Goal: Communication & Community: Answer question/provide support

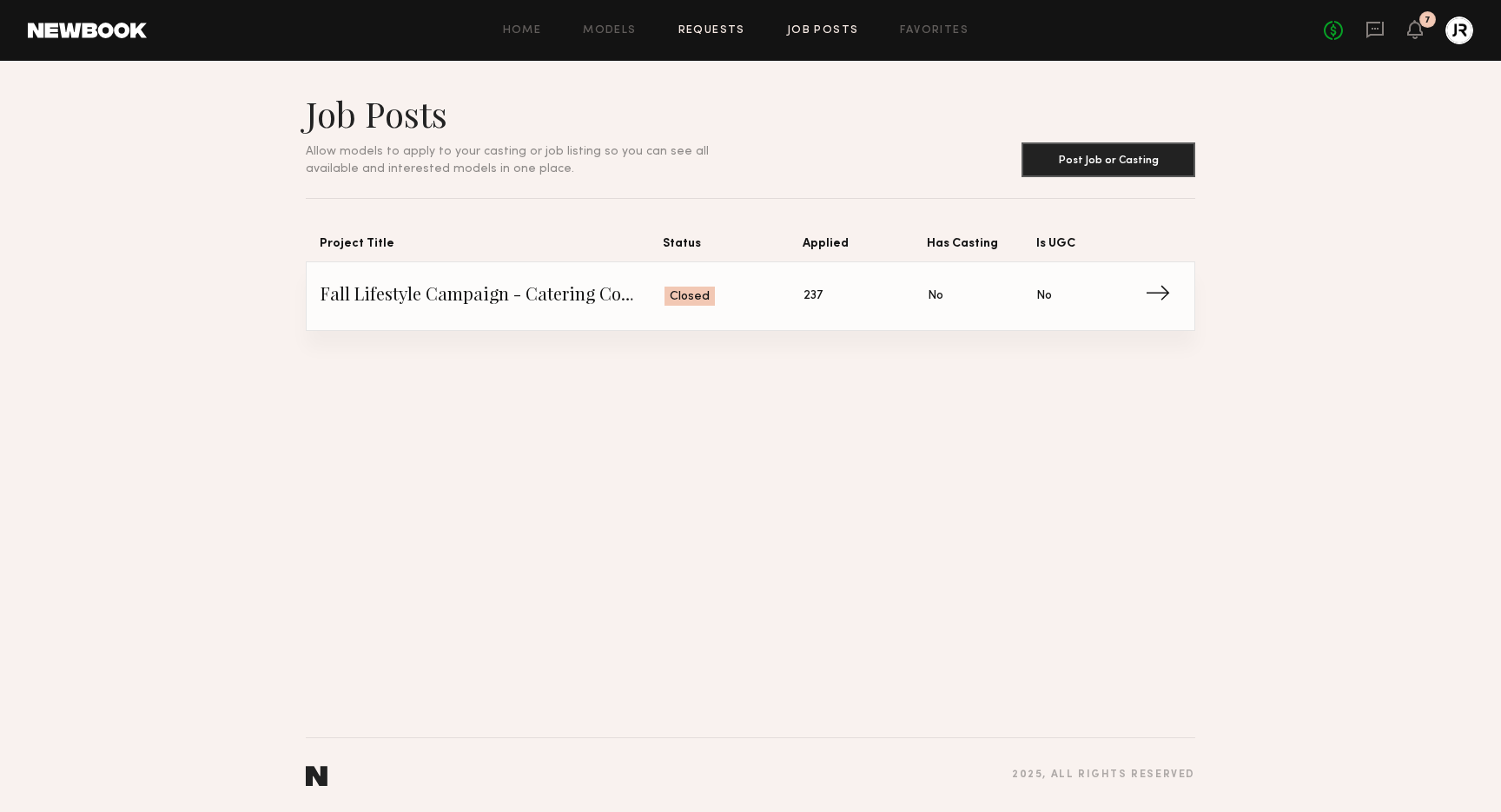
click at [737, 32] on link "Requests" at bounding box center [712, 30] width 67 height 11
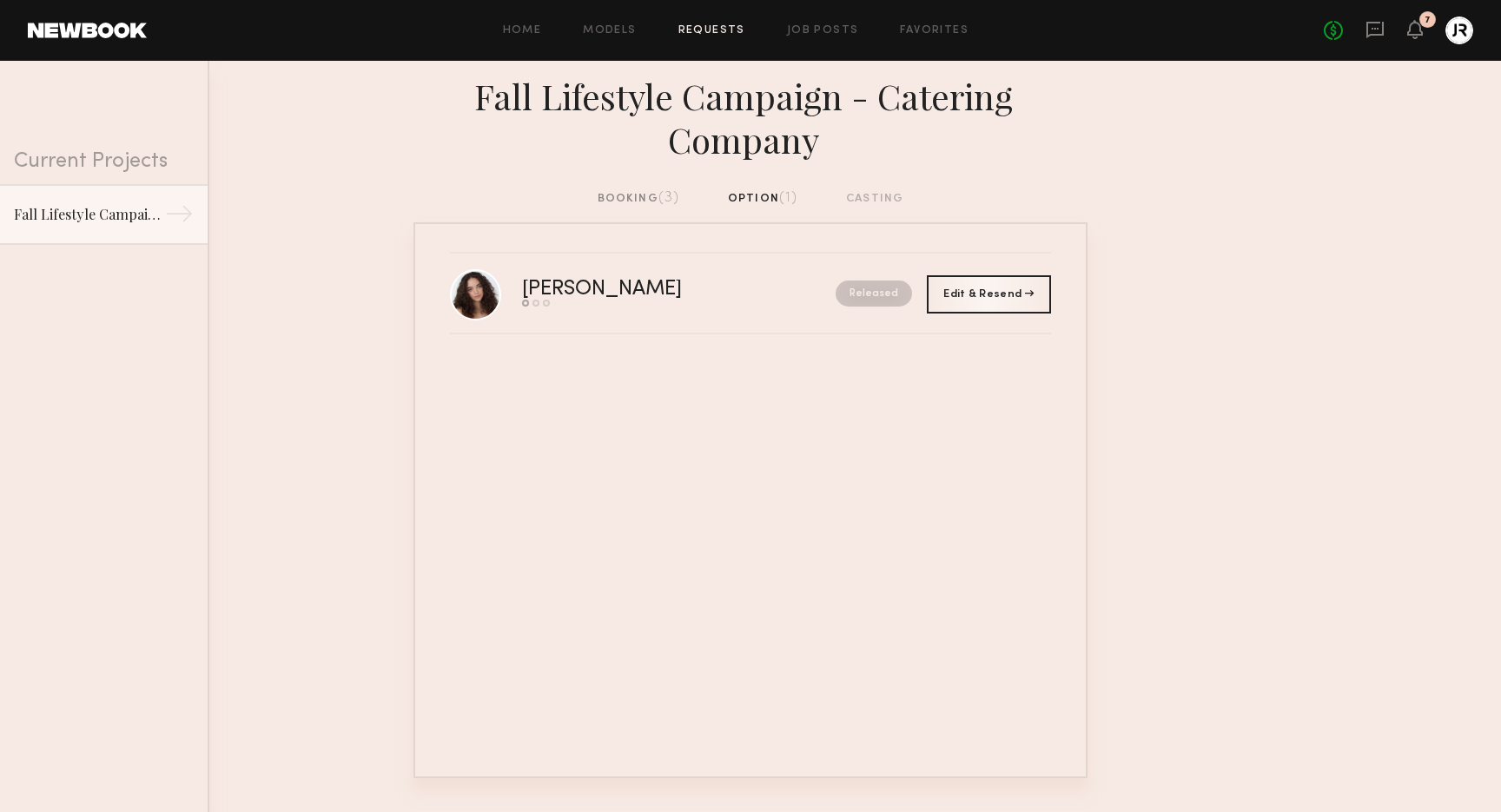
click at [628, 199] on div "booking (3)" at bounding box center [639, 199] width 83 height 19
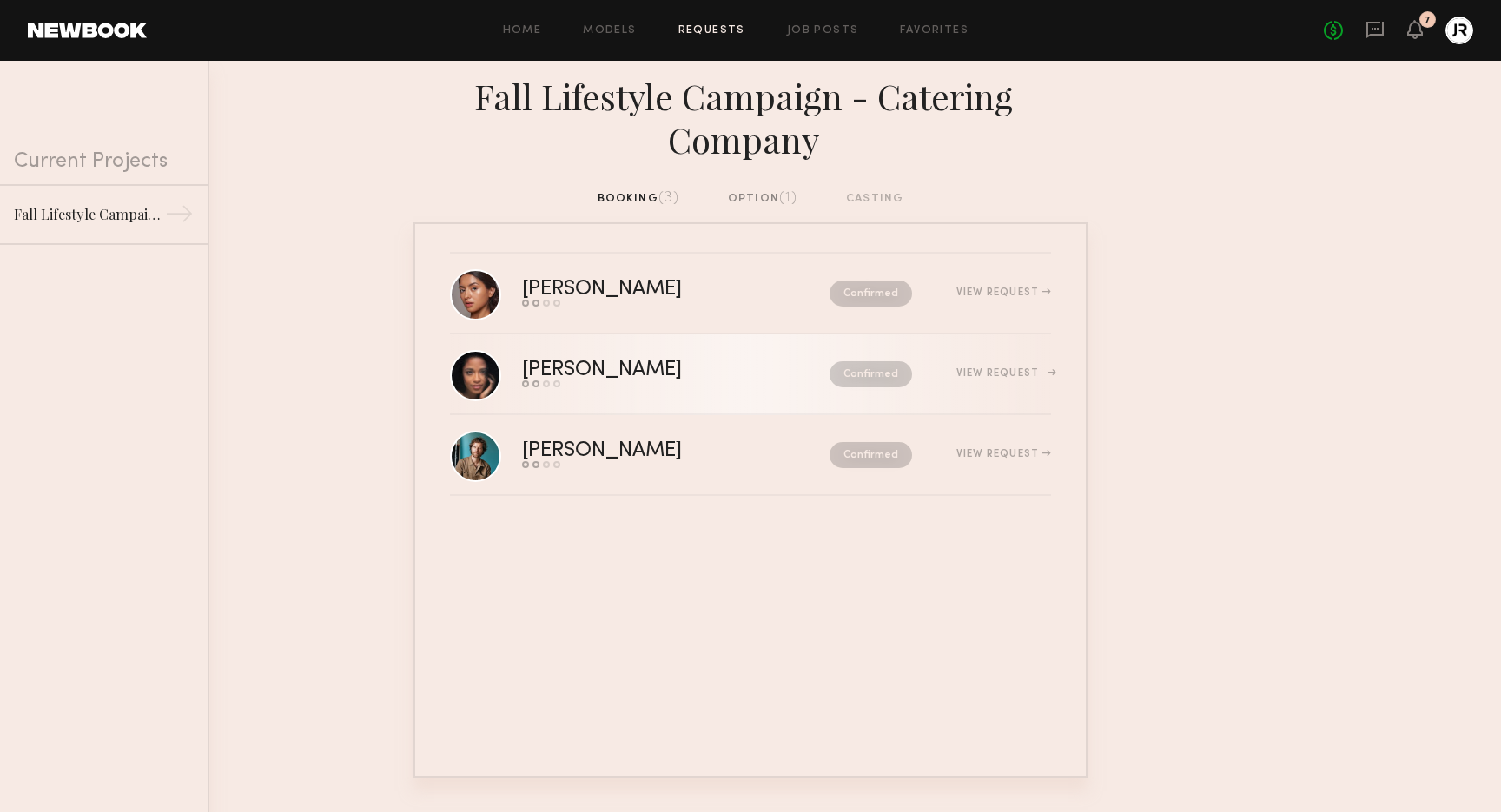
click at [552, 368] on div "[PERSON_NAME]" at bounding box center [639, 370] width 234 height 20
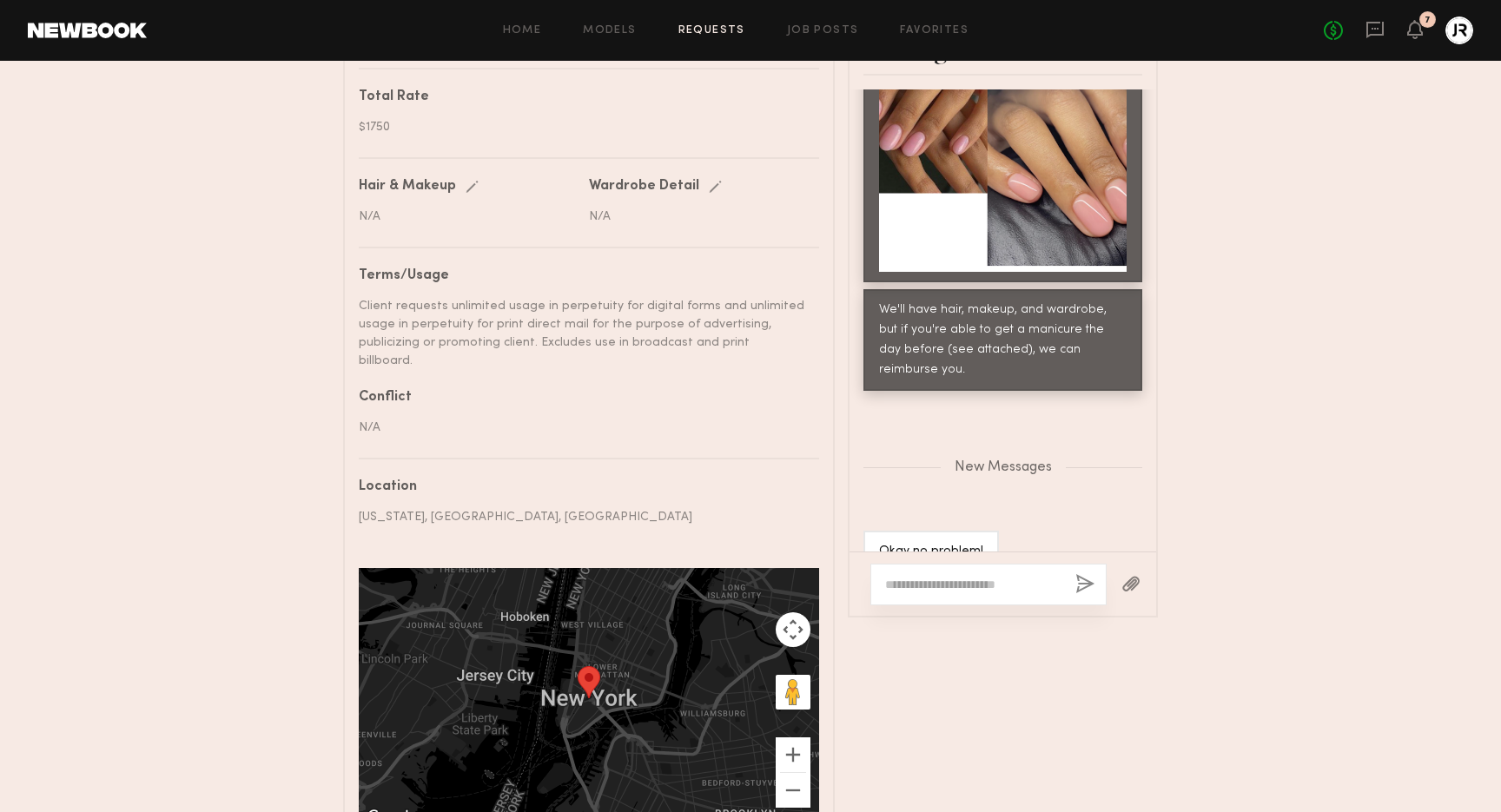
scroll to position [900, 0]
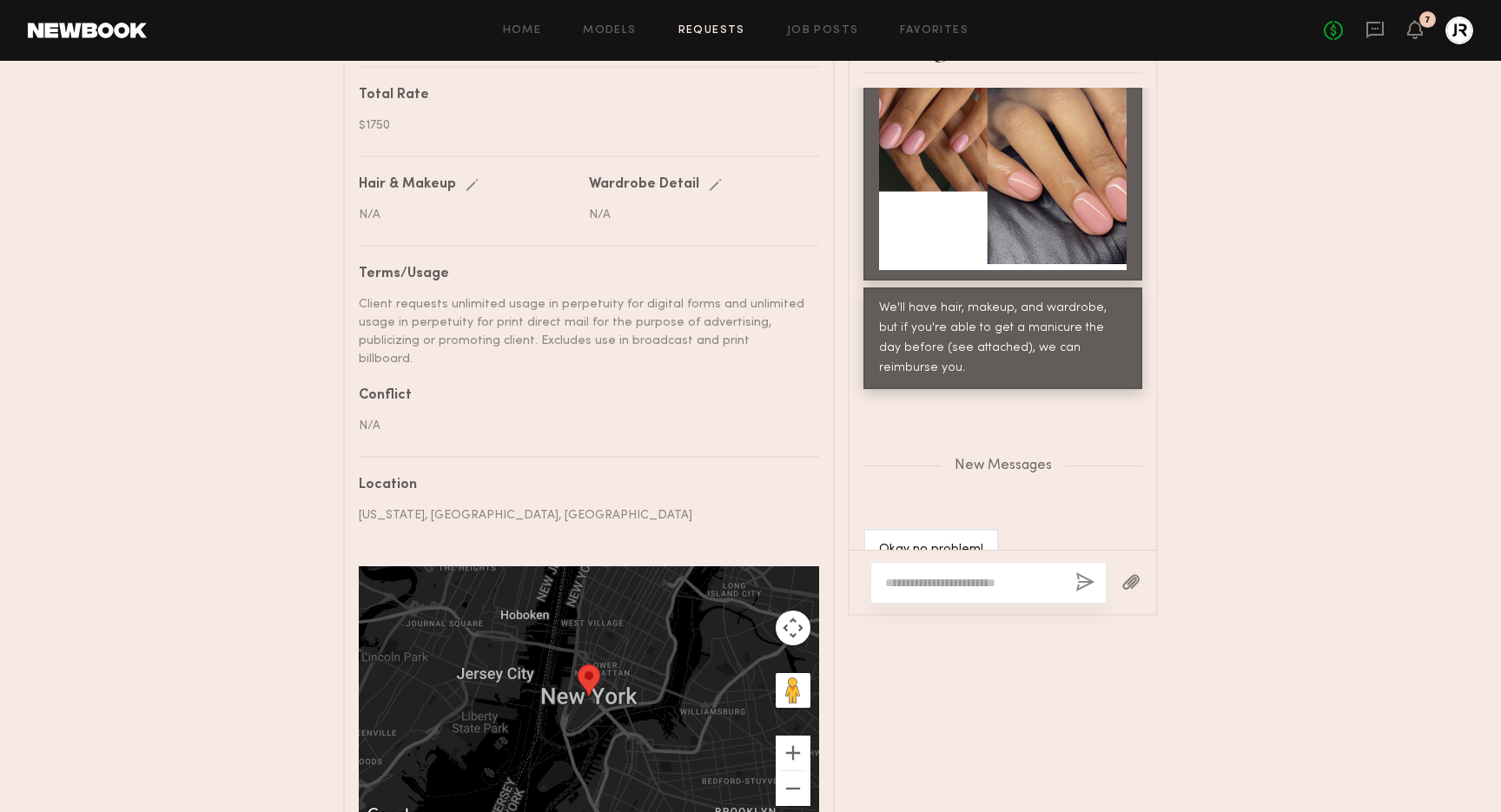
drag, startPoint x: 981, startPoint y: 376, endPoint x: 1003, endPoint y: 371, distance: 22.6
click at [981, 396] on div "New Messages" at bounding box center [1002, 462] width 306 height 133
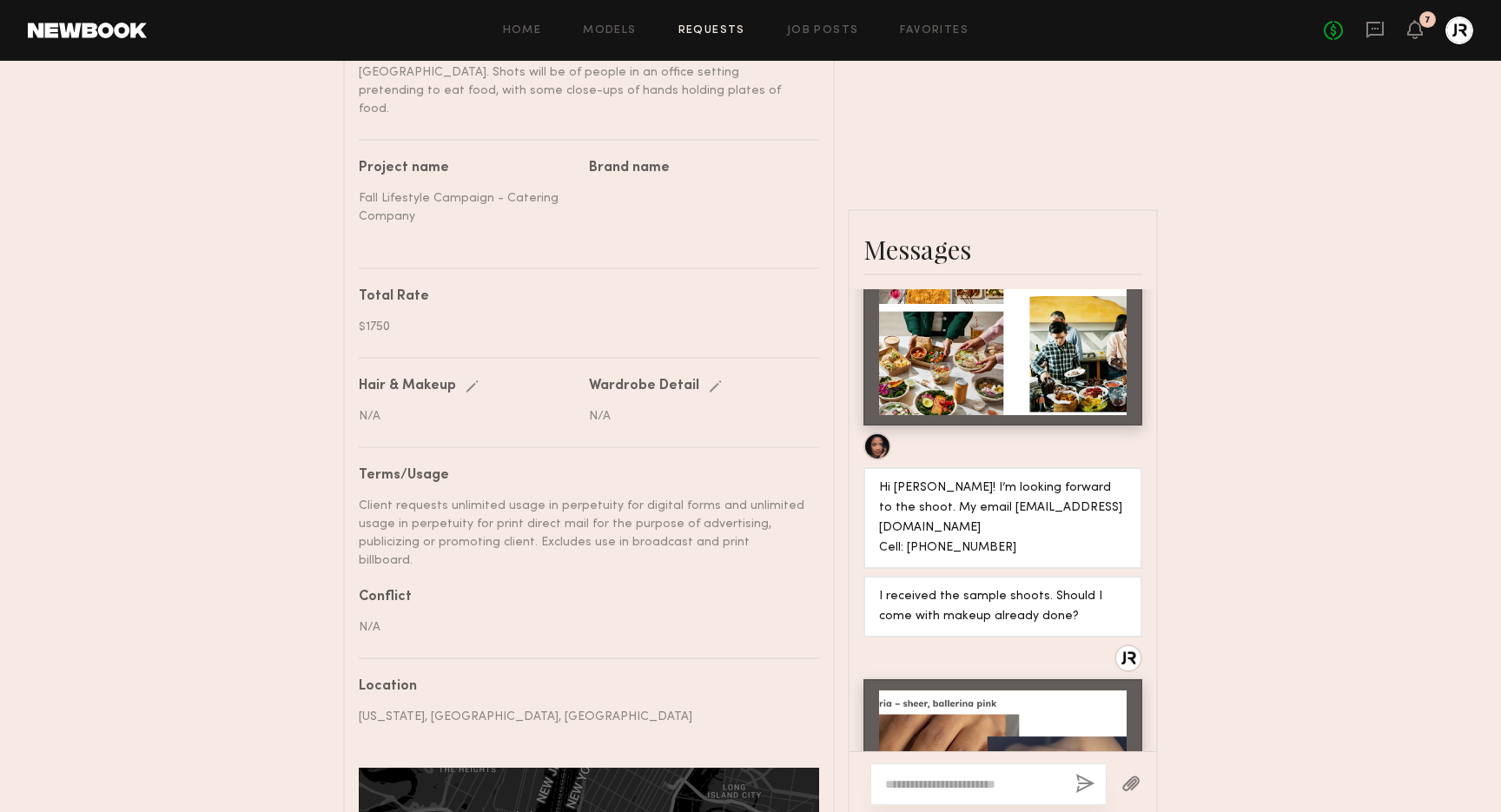
scroll to position [0, 0]
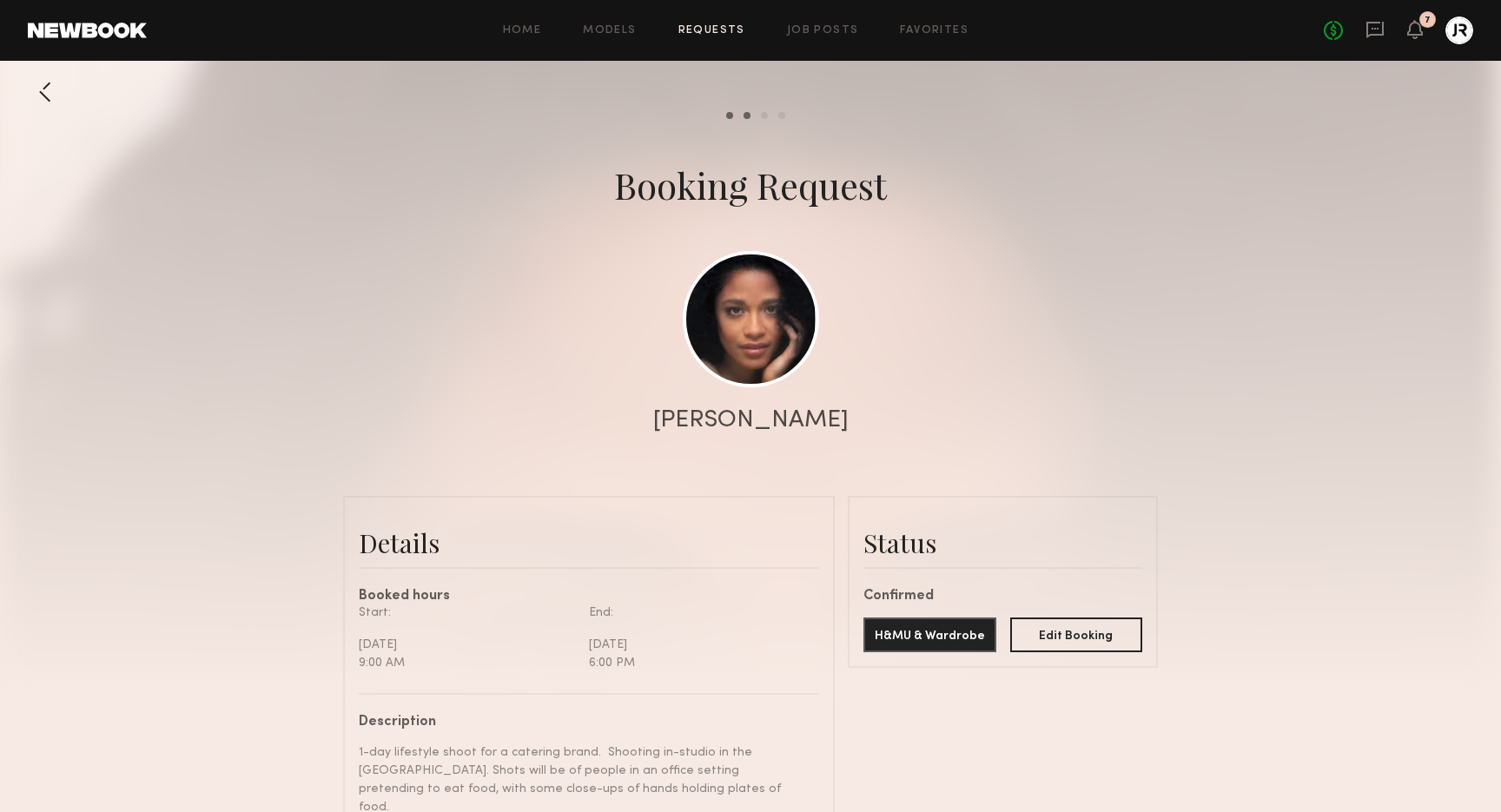
click at [698, 27] on link "Requests" at bounding box center [712, 30] width 67 height 11
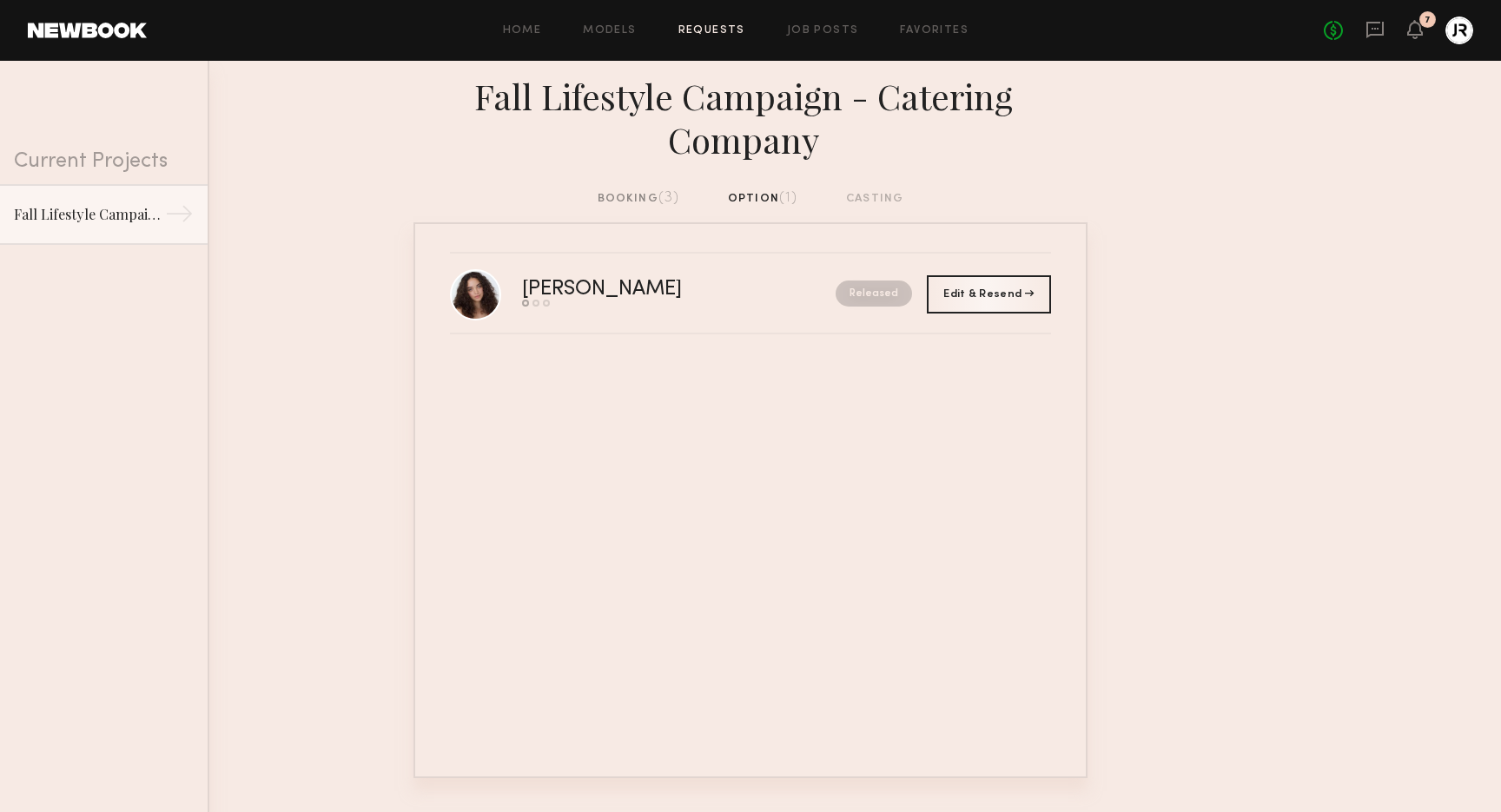
click at [625, 197] on div "booking (3)" at bounding box center [639, 199] width 83 height 19
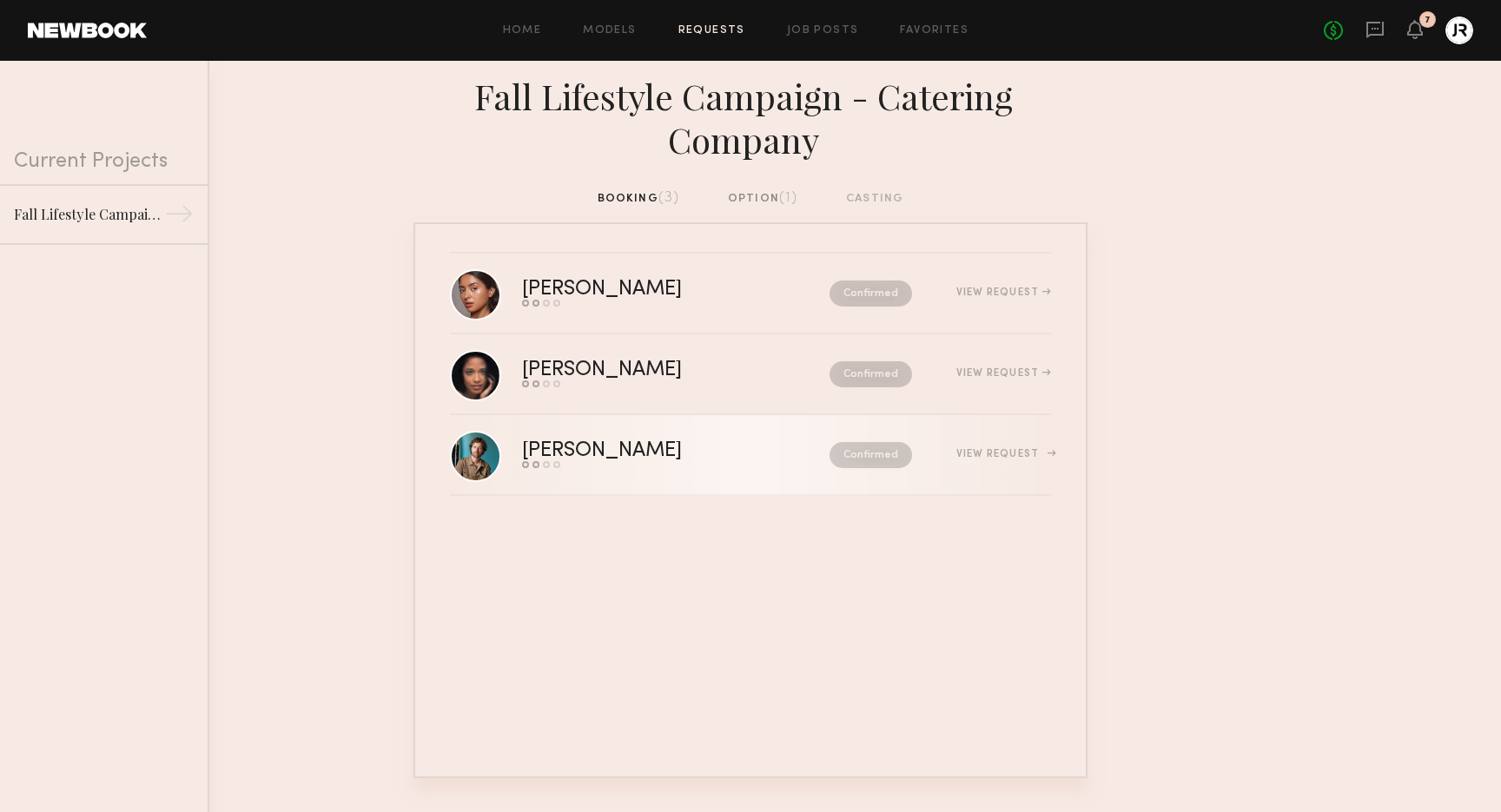
click at [549, 450] on div "[PERSON_NAME]" at bounding box center [639, 451] width 234 height 20
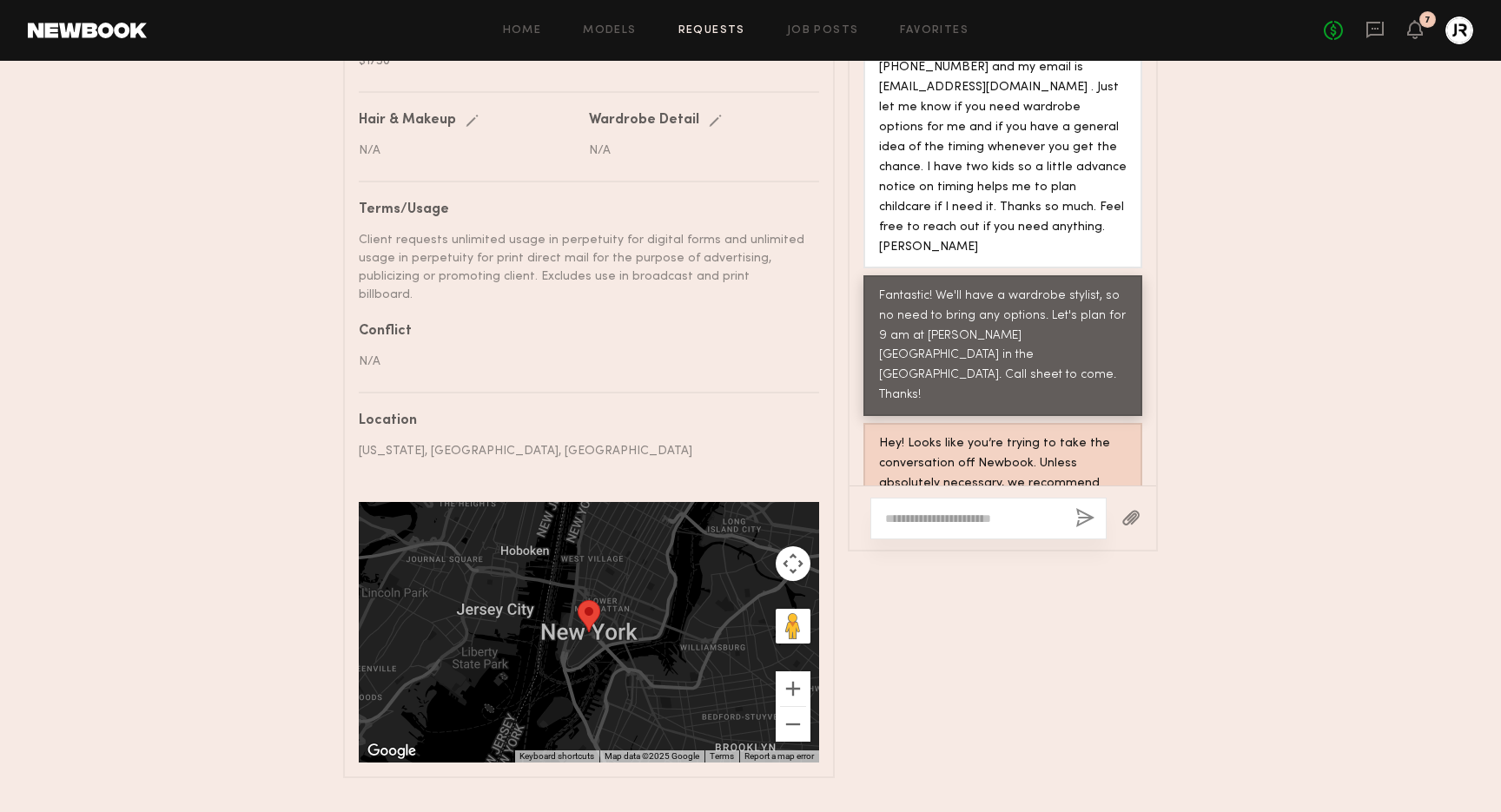
scroll to position [977, 0]
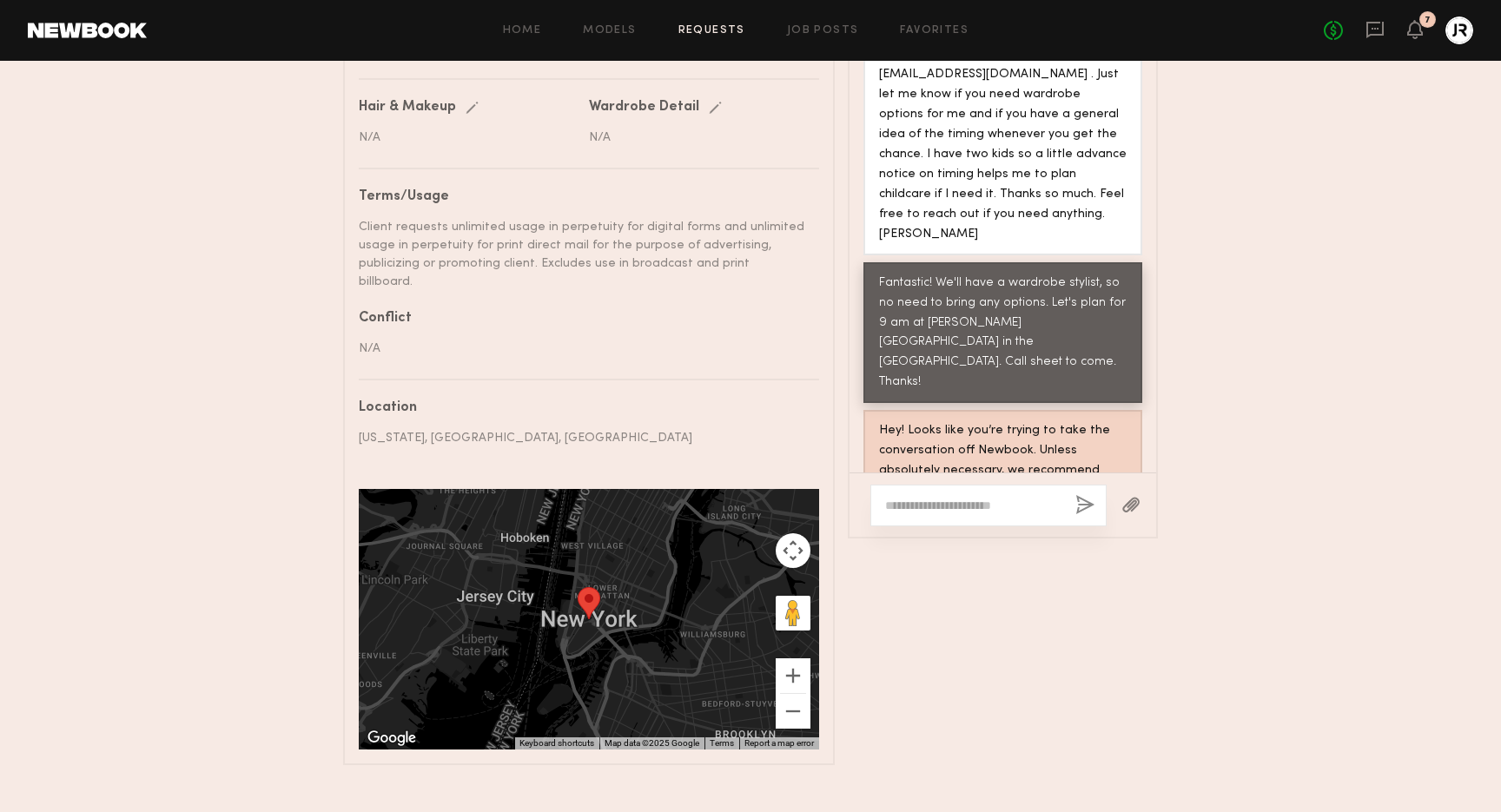
click at [1053, 293] on div "Fantastic! We'll have a wardrobe stylist, so no need to bring any options. Let'…" at bounding box center [1003, 333] width 248 height 120
click at [1016, 421] on div "Hey! Looks like you’re trying to take the conversation off Newbook. Unless abso…" at bounding box center [1003, 471] width 248 height 100
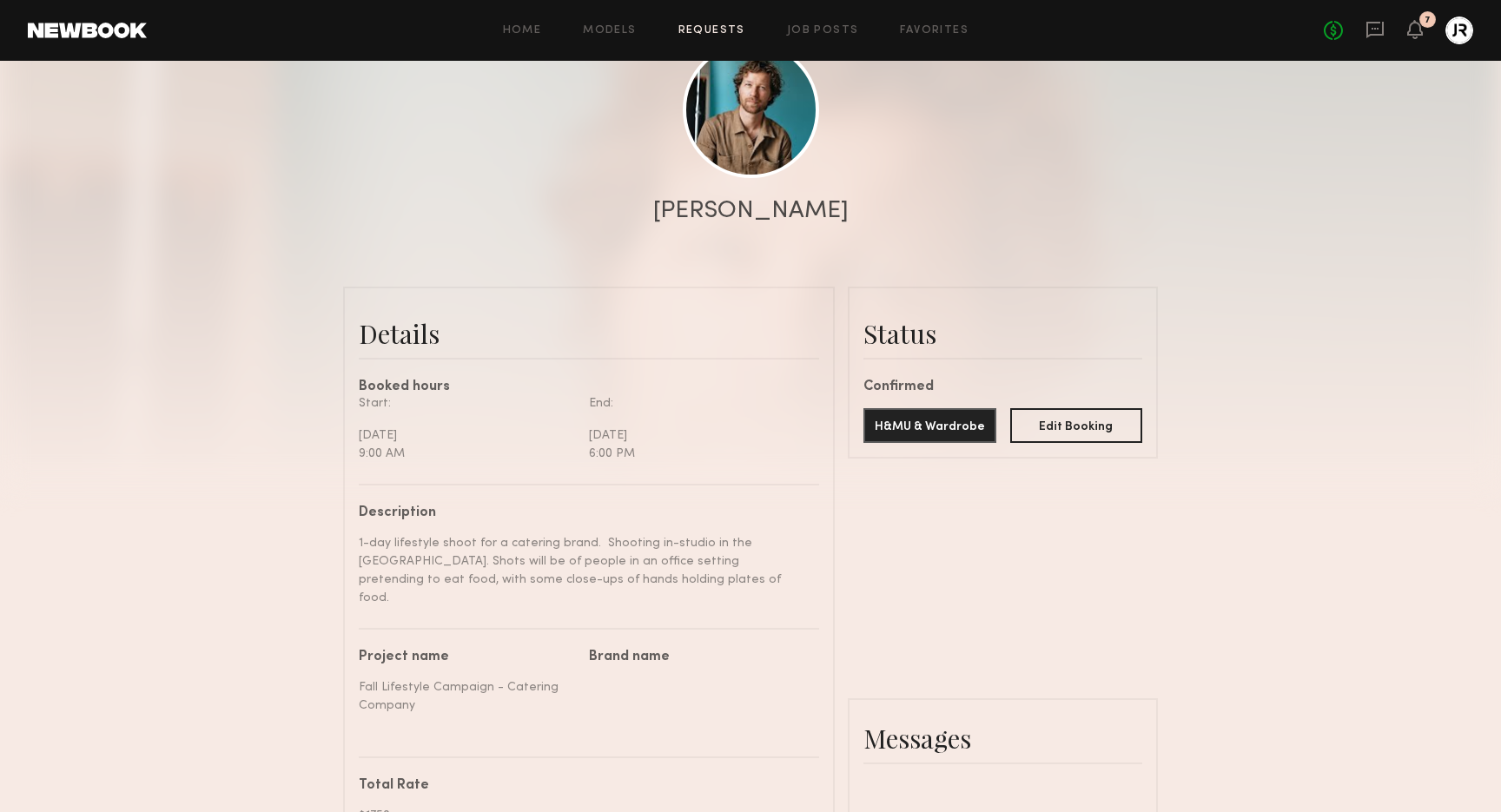
scroll to position [0, 0]
